Goal: Task Accomplishment & Management: Complete application form

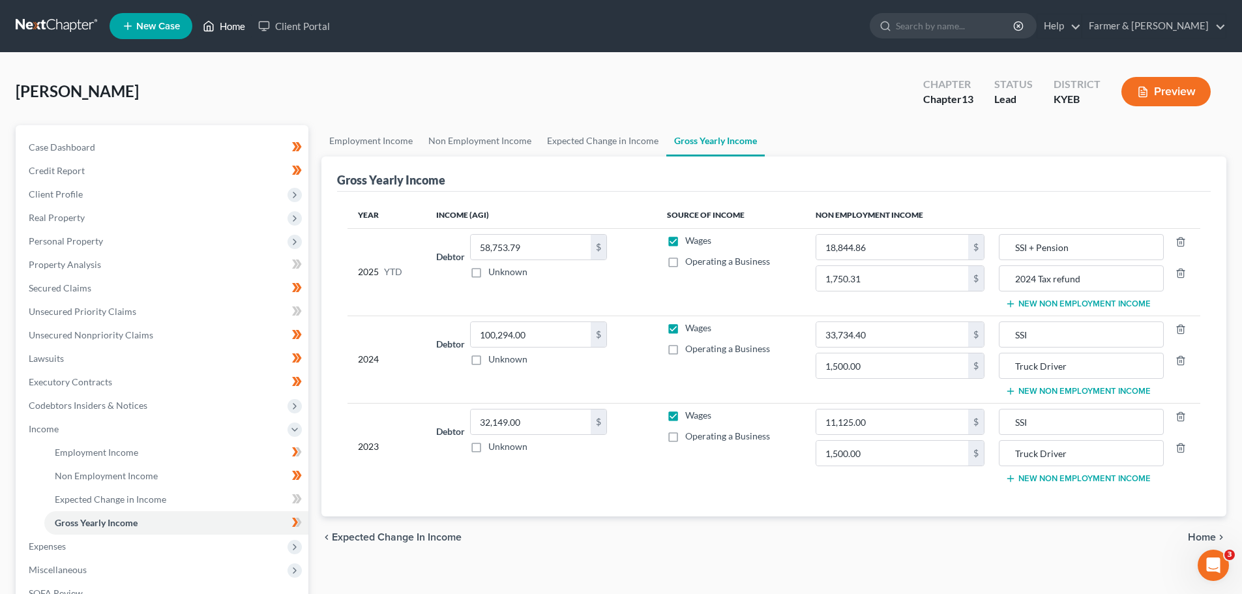
click at [233, 18] on link "Home" at bounding box center [223, 25] width 55 height 23
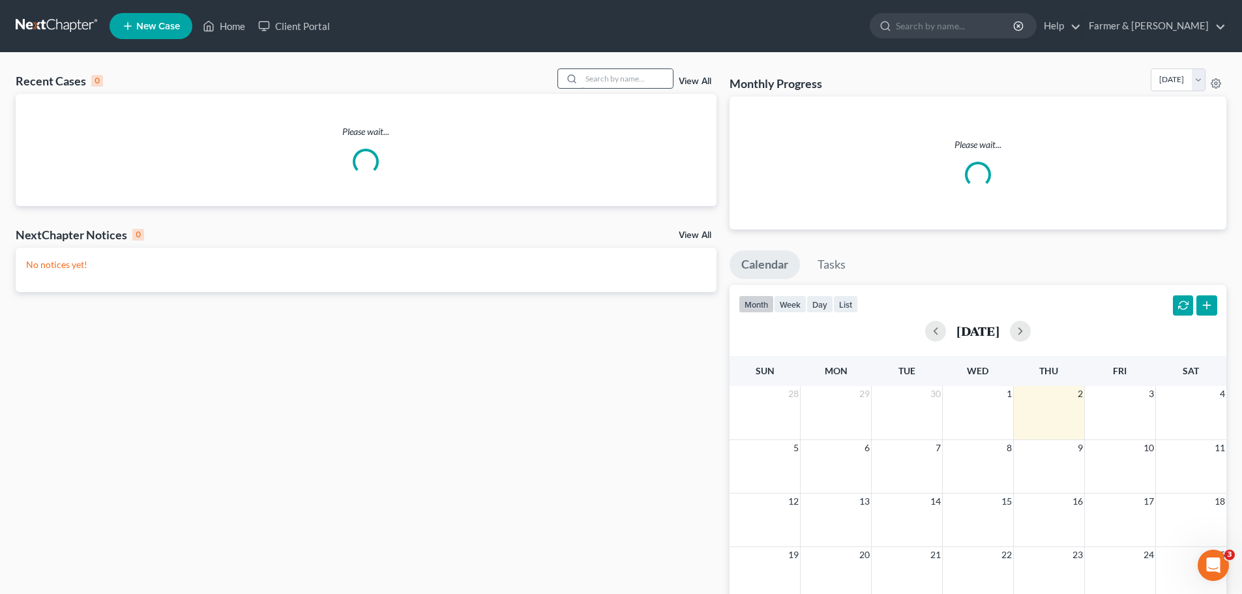
drag, startPoint x: 653, startPoint y: 74, endPoint x: 632, endPoint y: 73, distance: 20.9
click at [634, 73] on input "search" at bounding box center [627, 78] width 91 height 19
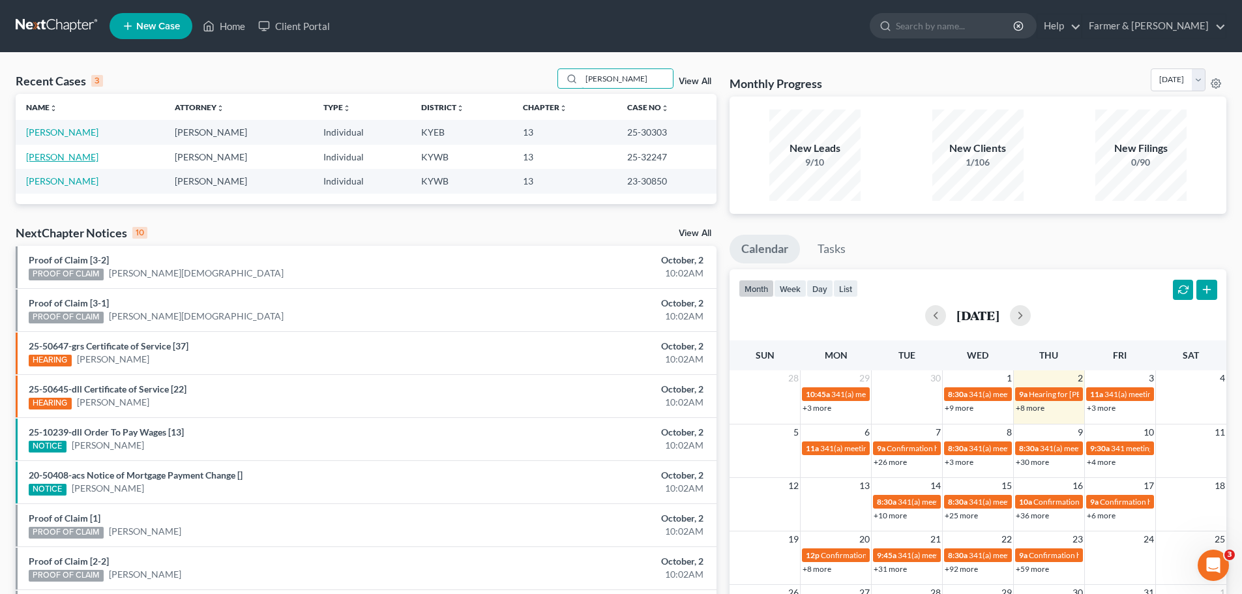
type input "[PERSON_NAME]"
click at [63, 154] on link "[PERSON_NAME]" at bounding box center [62, 156] width 72 height 11
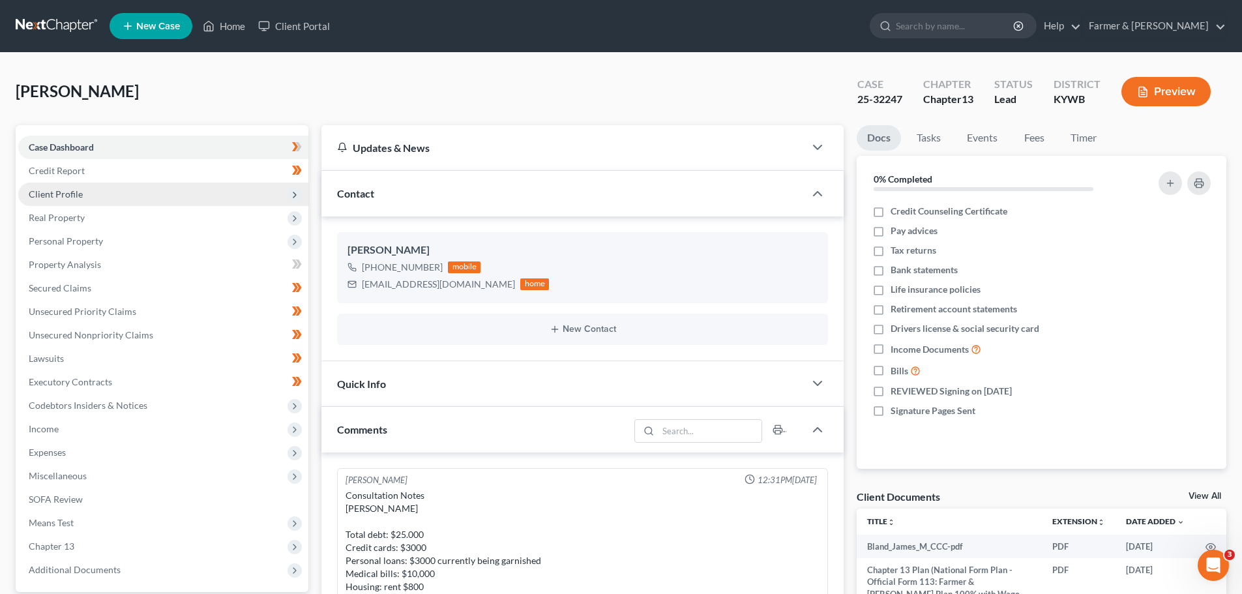
scroll to position [593, 0]
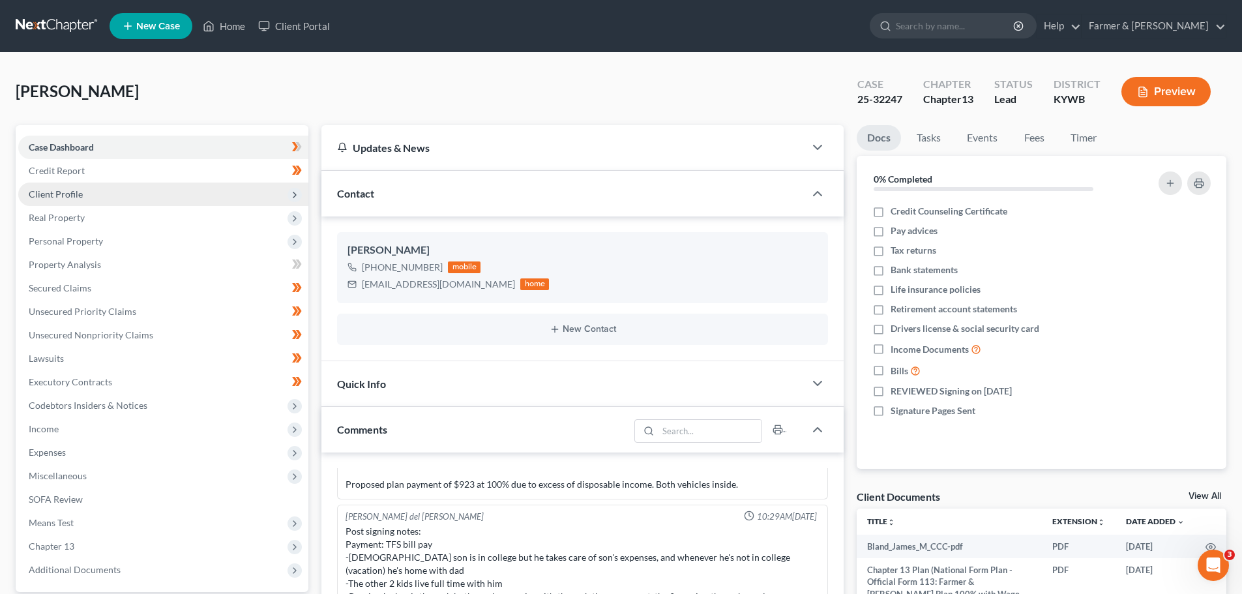
click at [65, 189] on span "Client Profile" at bounding box center [56, 193] width 54 height 11
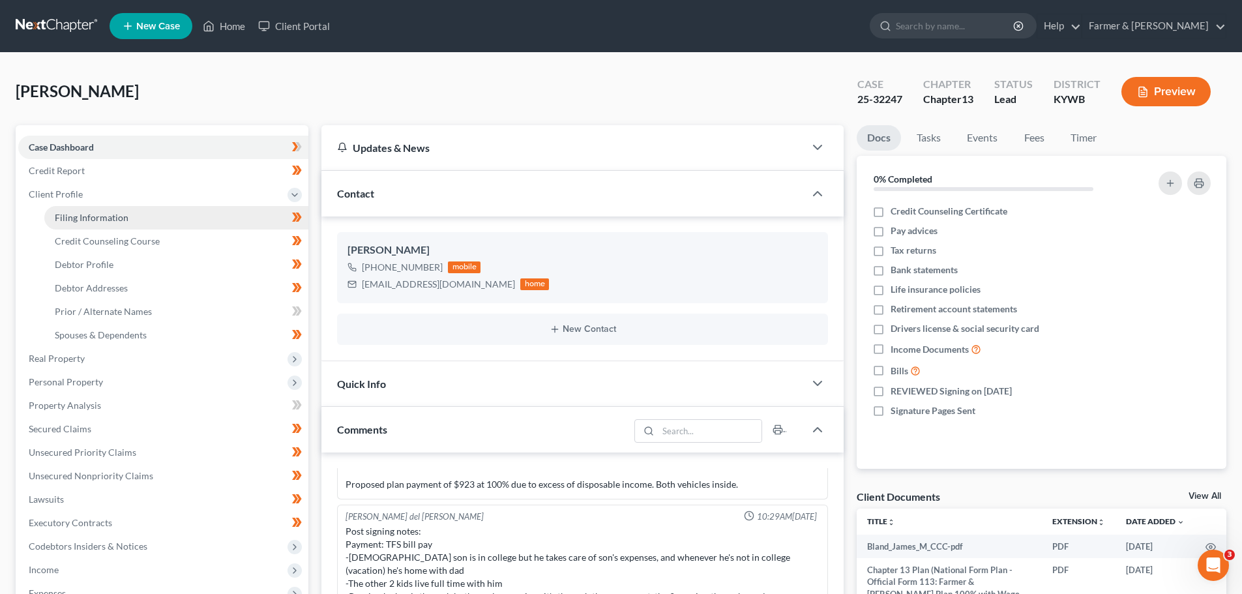
click at [80, 218] on span "Filing Information" at bounding box center [92, 217] width 74 height 11
select select "1"
select select "0"
select select "3"
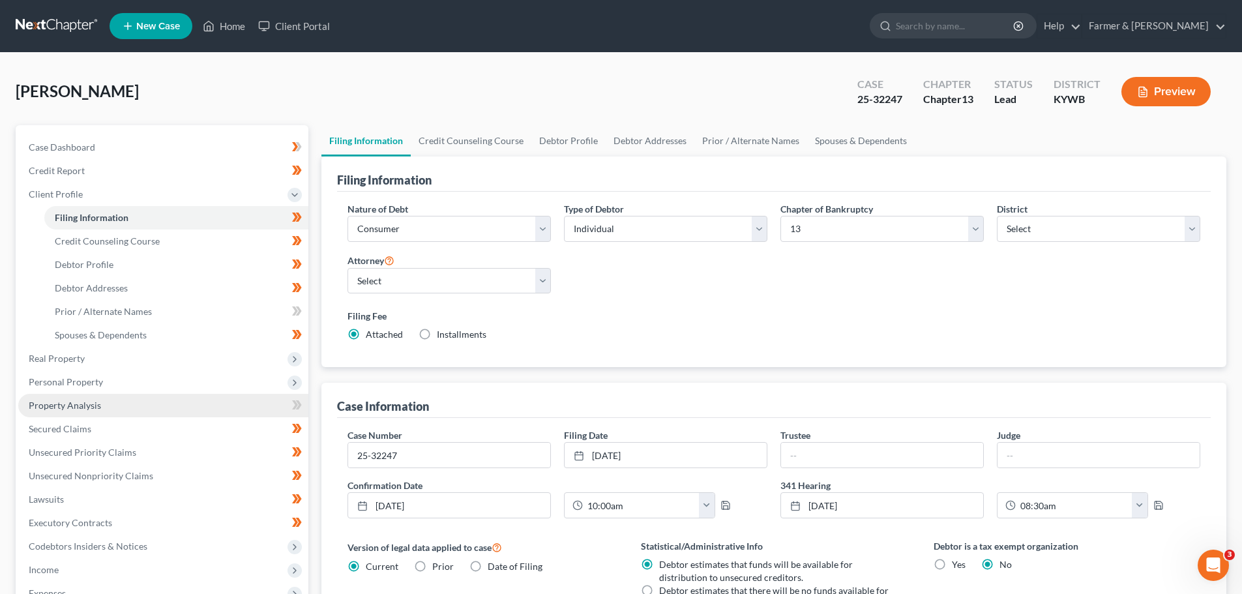
click at [98, 394] on link "Property Analysis" at bounding box center [163, 405] width 290 height 23
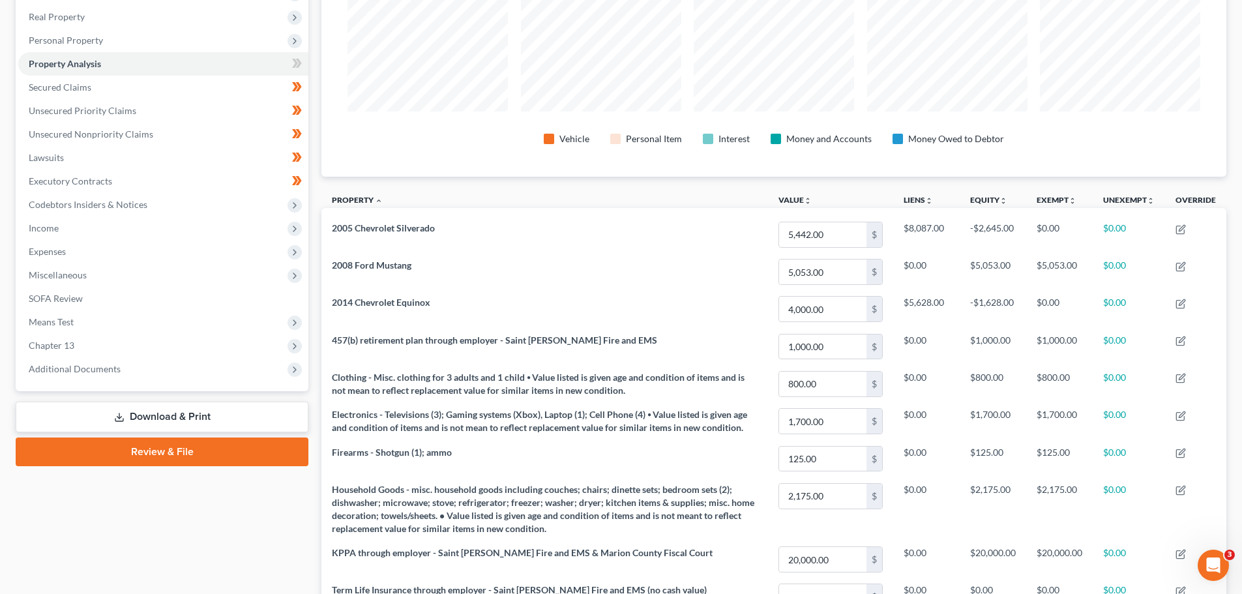
scroll to position [136, 0]
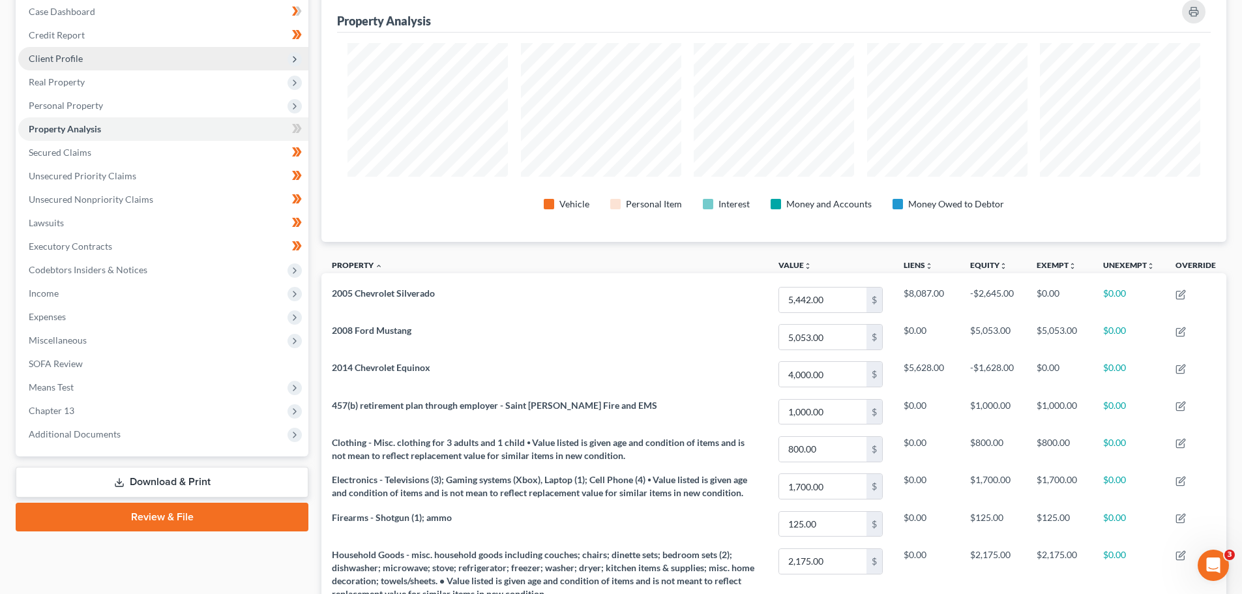
click at [49, 57] on span "Client Profile" at bounding box center [56, 58] width 54 height 11
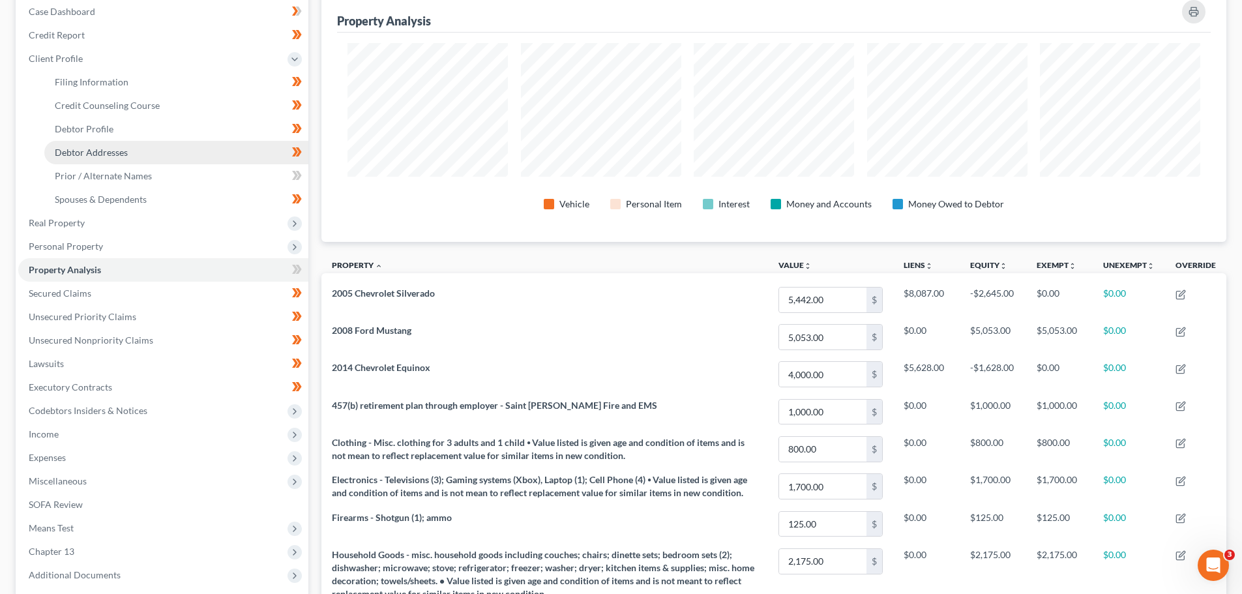
click at [115, 151] on span "Debtor Addresses" at bounding box center [91, 152] width 73 height 11
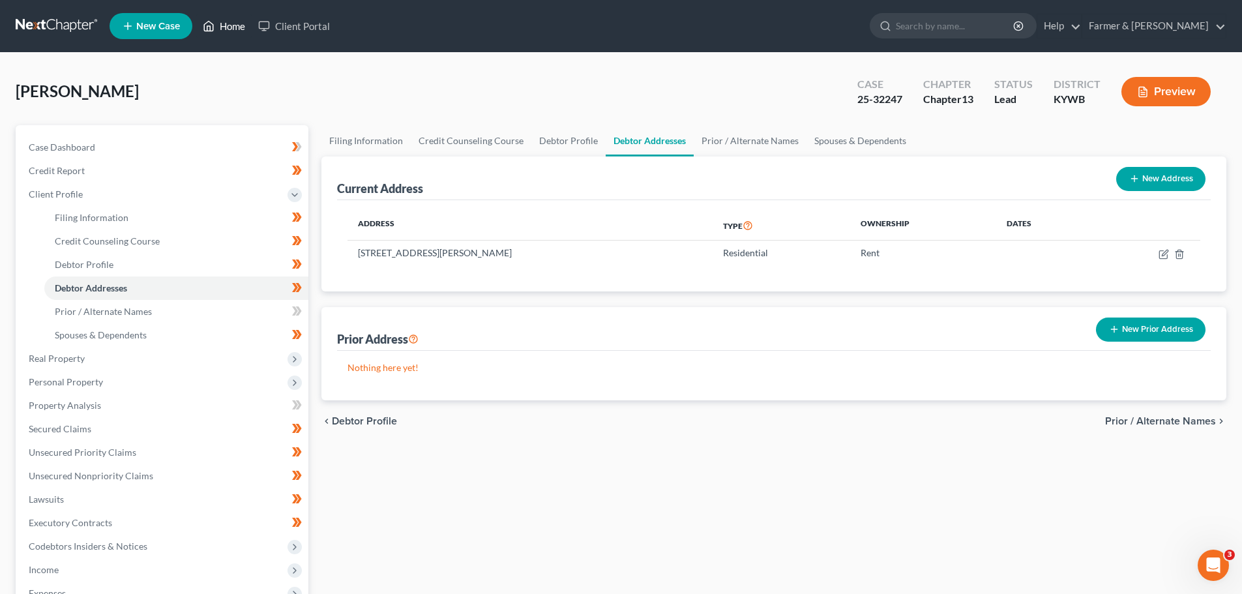
click at [243, 27] on link "Home" at bounding box center [223, 25] width 55 height 23
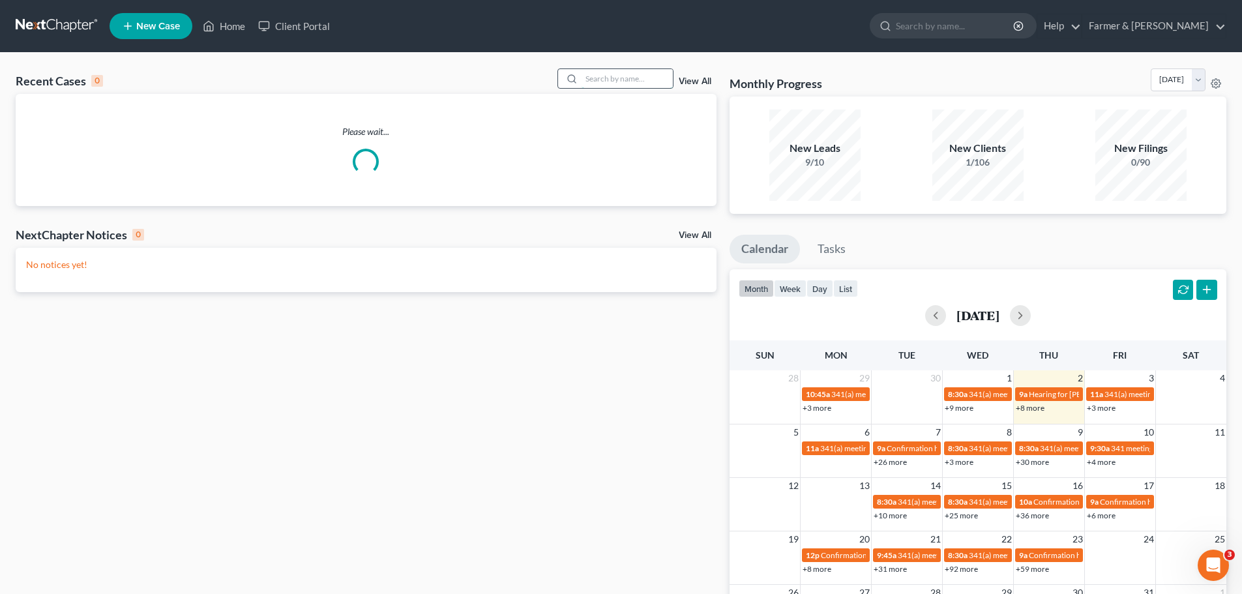
click at [625, 80] on input "search" at bounding box center [627, 78] width 91 height 19
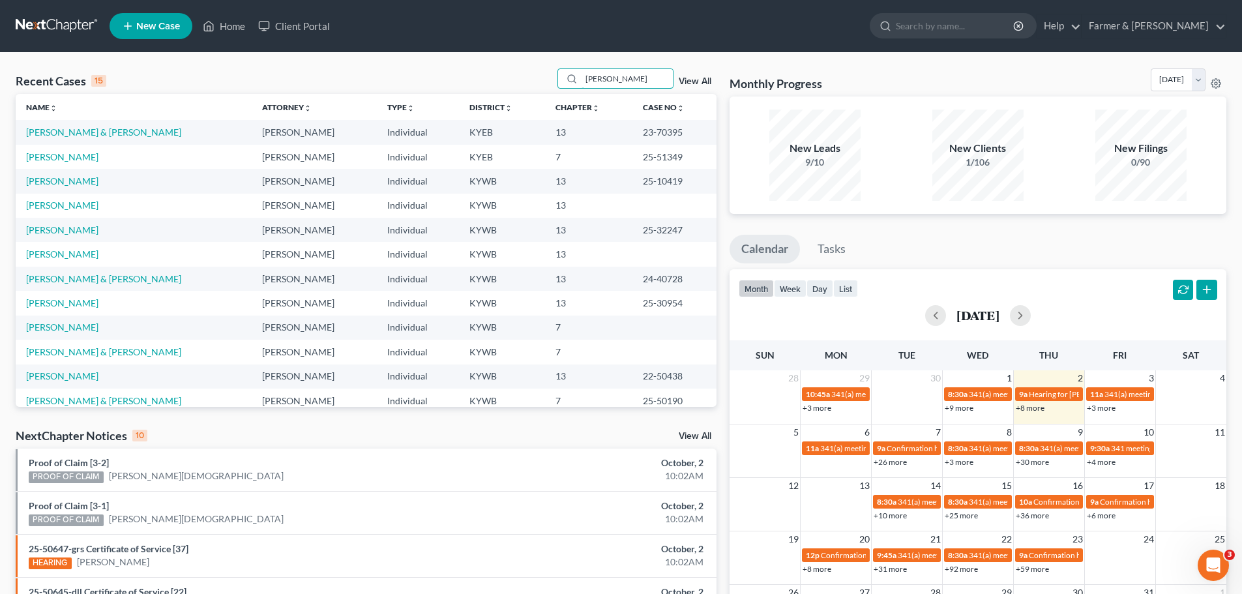
drag, startPoint x: 623, startPoint y: 82, endPoint x: 546, endPoint y: 78, distance: 77.7
click at [546, 78] on div "Recent Cases 15 [PERSON_NAME] View All" at bounding box center [366, 80] width 701 height 25
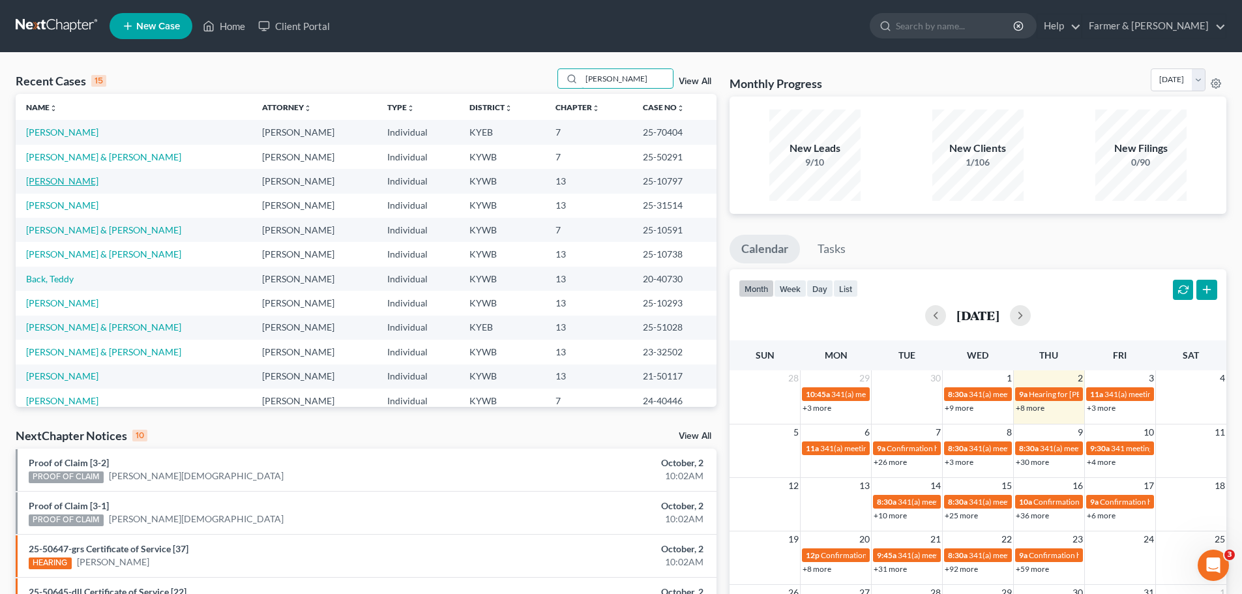
type input "[PERSON_NAME]"
click at [64, 184] on link "[PERSON_NAME]" at bounding box center [62, 180] width 72 height 11
